Goal: Task Accomplishment & Management: Manage account settings

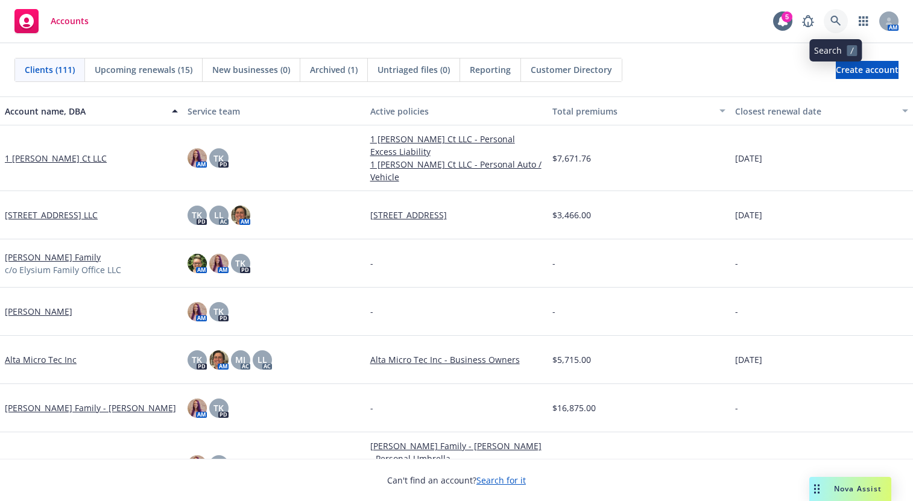
click at [834, 19] on icon at bounding box center [835, 21] width 11 height 11
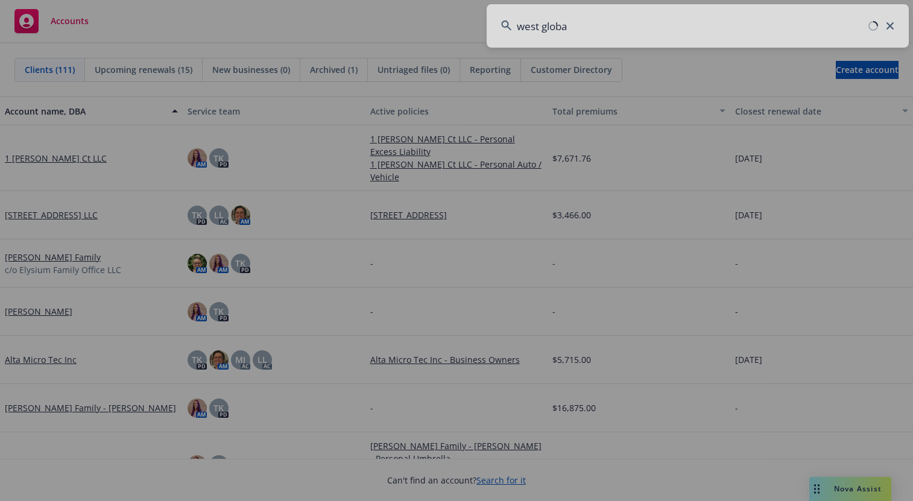
type input "west global"
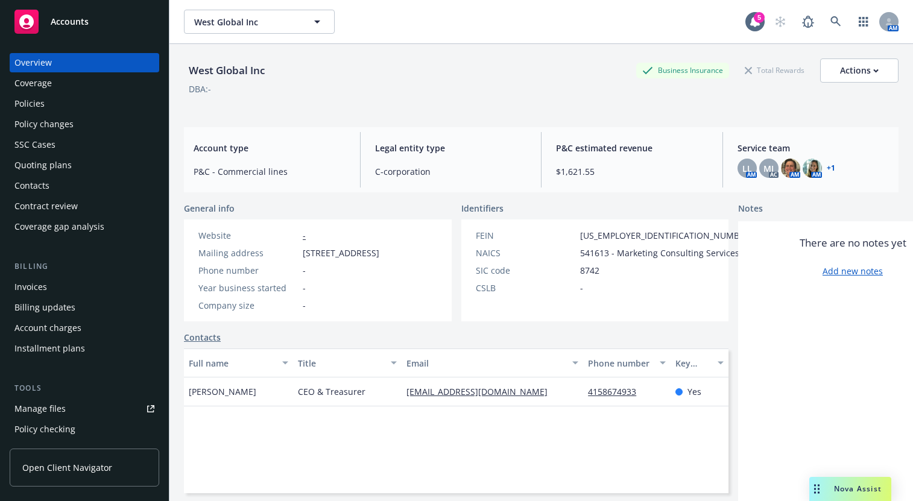
click at [827, 166] on link "+ 1" at bounding box center [831, 168] width 8 height 7
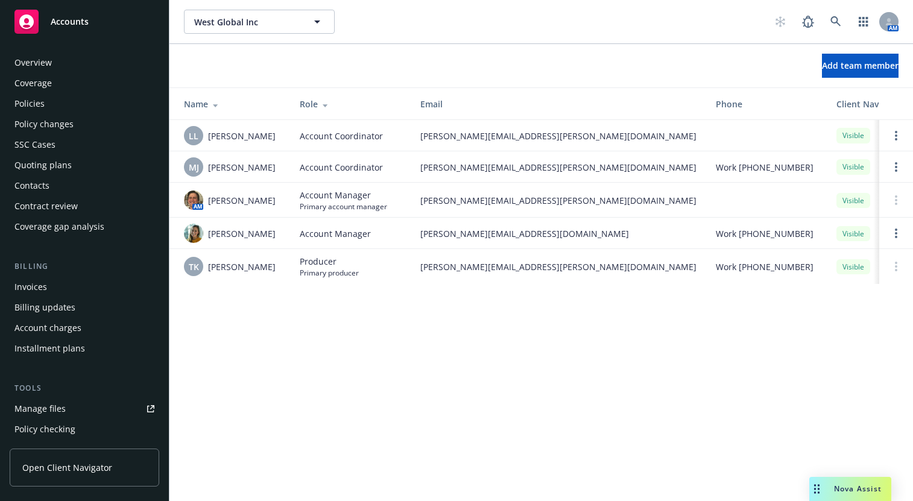
scroll to position [305, 0]
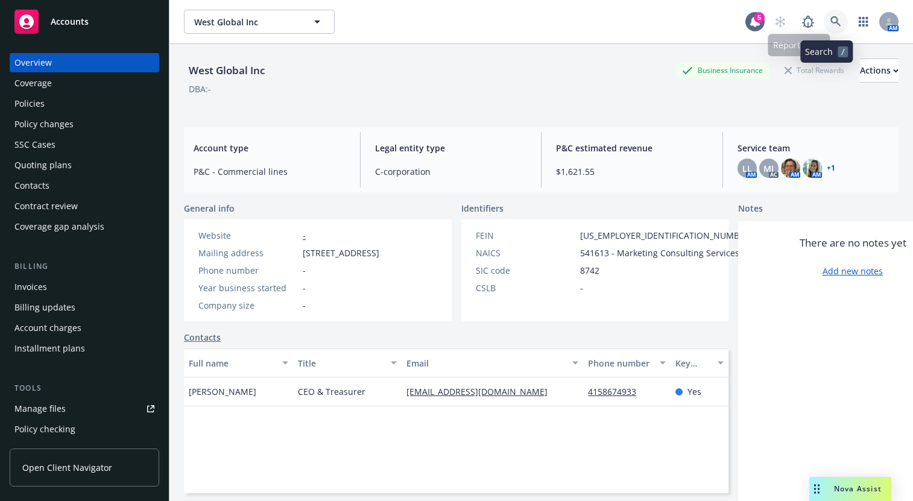
click at [830, 24] on icon at bounding box center [835, 21] width 11 height 11
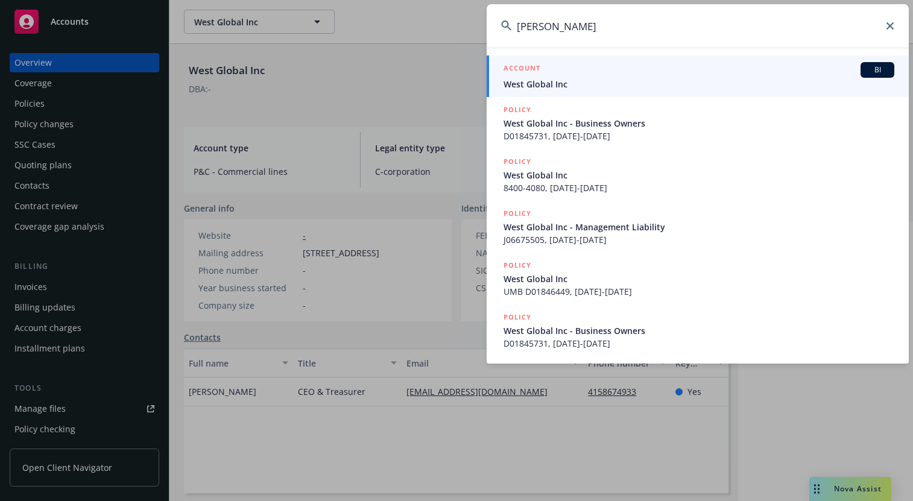
type input "evans, carlton"
click at [890, 27] on icon at bounding box center [890, 25] width 7 height 7
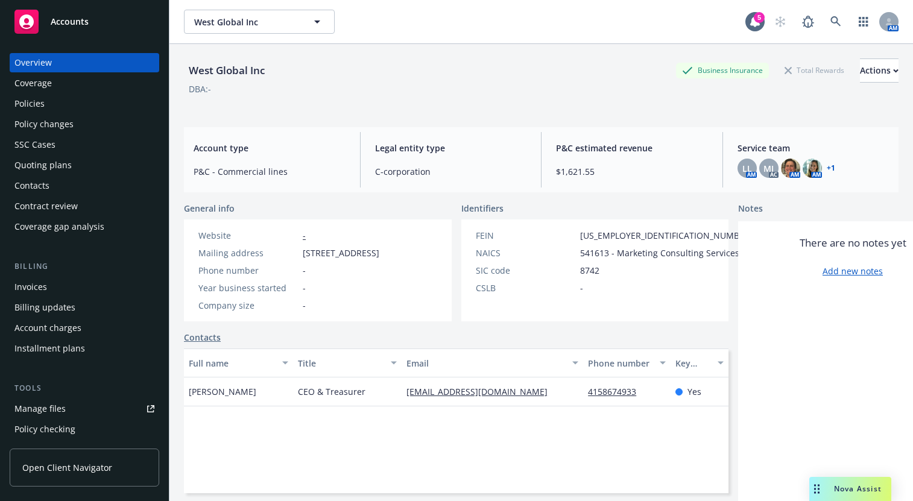
click at [810, 172] on img at bounding box center [812, 168] width 19 height 19
click at [783, 168] on img at bounding box center [790, 168] width 19 height 19
click at [759, 166] on div "MJ" at bounding box center [768, 168] width 19 height 19
click at [742, 166] on span "LL" at bounding box center [747, 168] width 10 height 13
click at [827, 169] on link "+ 1" at bounding box center [831, 168] width 8 height 7
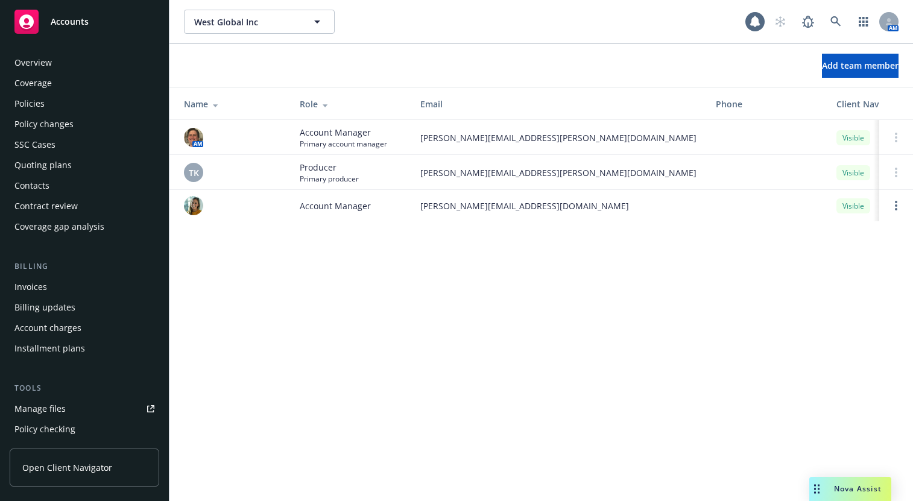
scroll to position [305, 0]
